Goal: Communication & Community: Ask a question

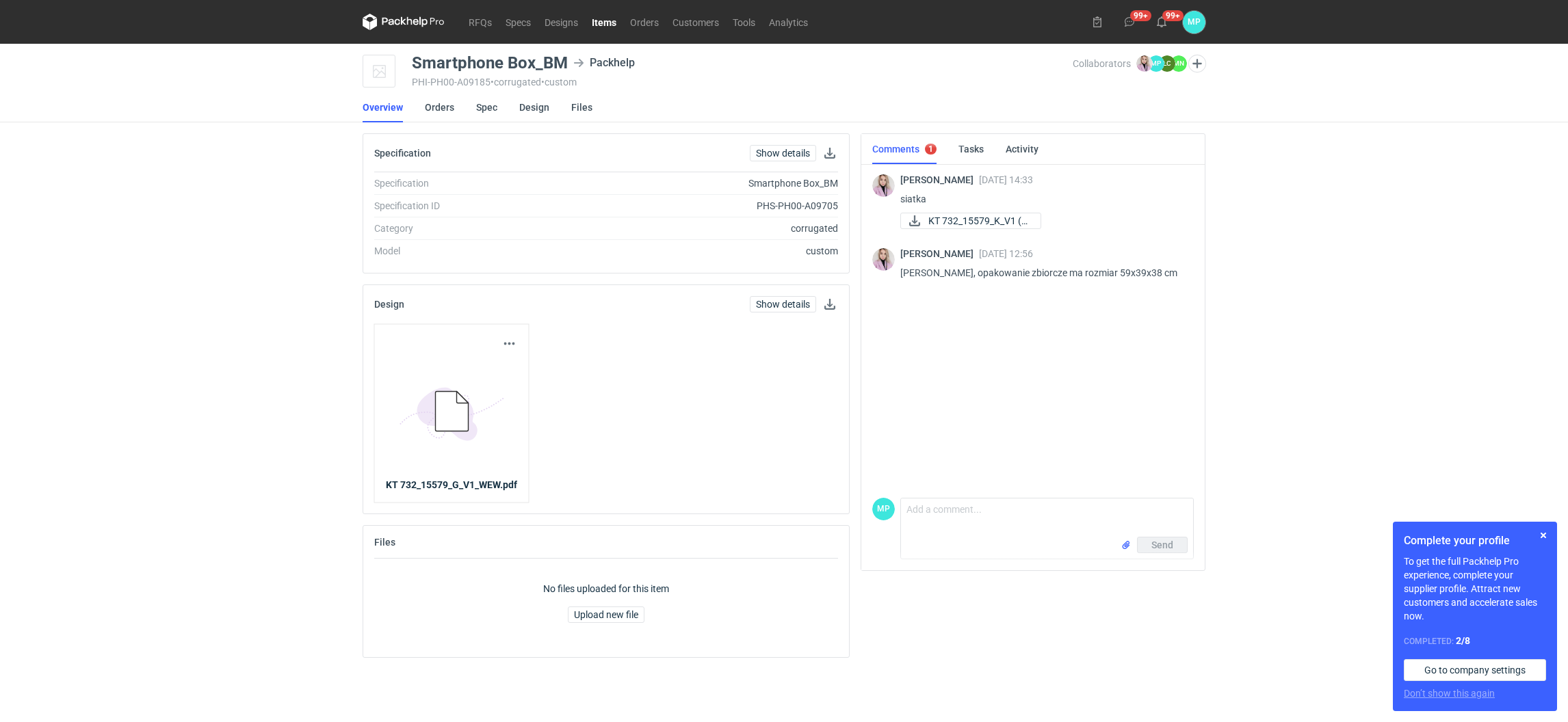
click at [939, 540] on div "Send" at bounding box center [1047, 547] width 292 height 22
click at [947, 528] on textarea "Comment message" at bounding box center [1047, 518] width 292 height 38
type textarea "Klaudia to jest wymiar zew czy wew?"
